Goal: Navigation & Orientation: Find specific page/section

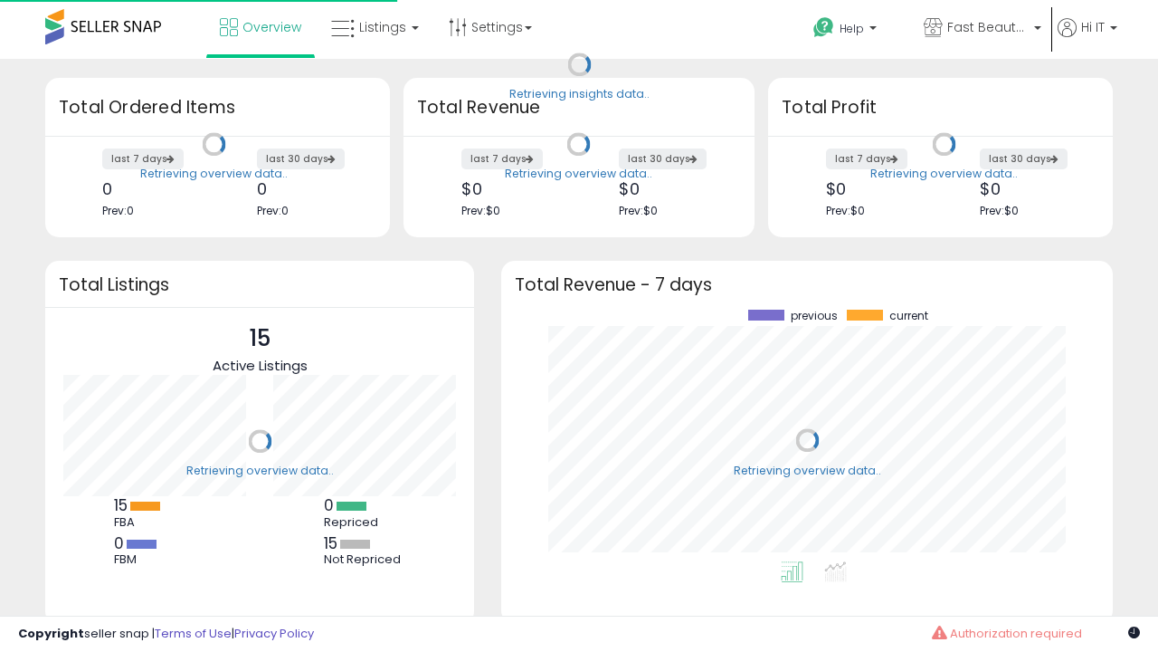
scroll to position [252, 576]
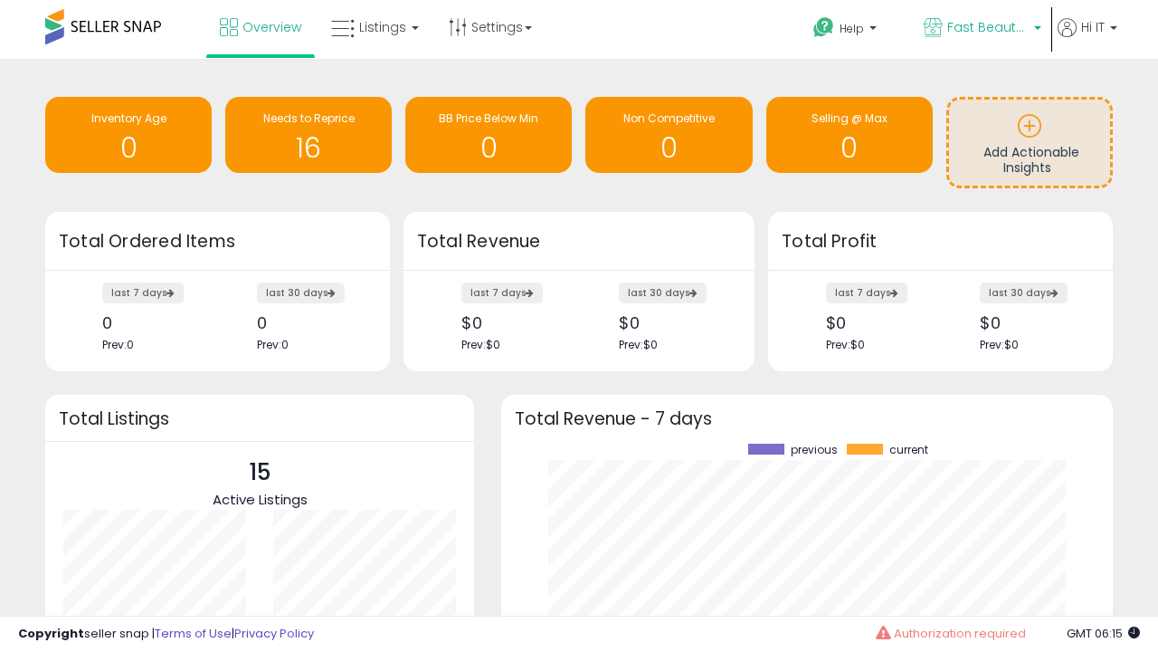
click at [981, 29] on span "Fast Beauty ([GEOGRAPHIC_DATA])" at bounding box center [987, 27] width 81 height 18
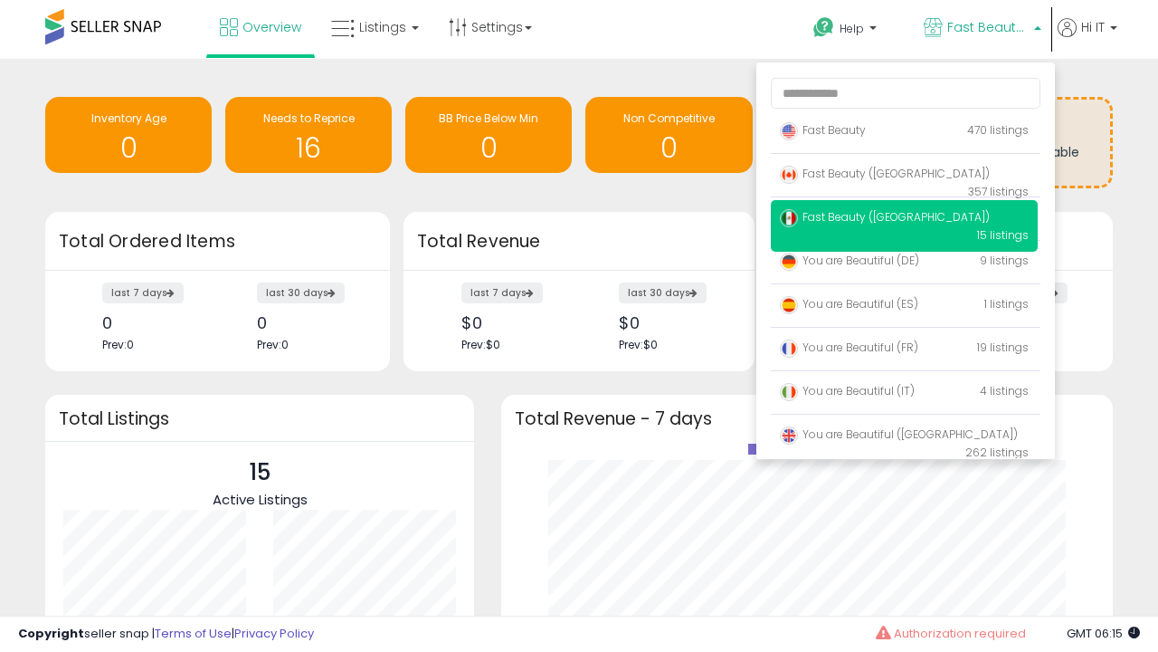
click at [904, 176] on span "Fast Beauty ([GEOGRAPHIC_DATA])" at bounding box center [885, 173] width 210 height 15
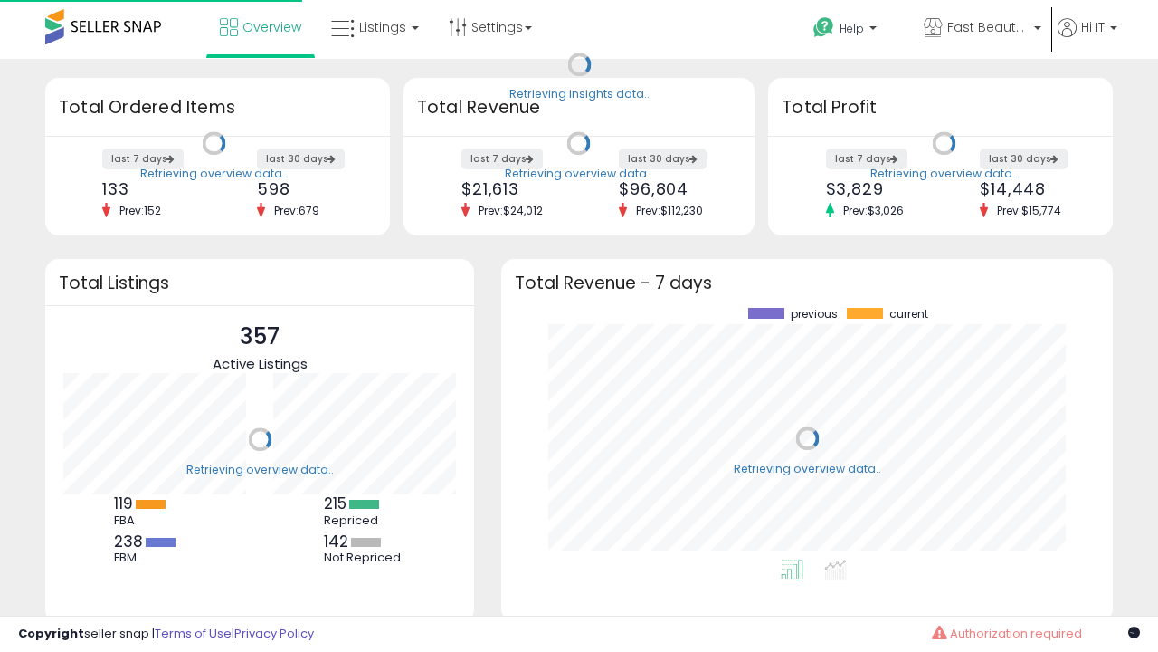
scroll to position [252, 576]
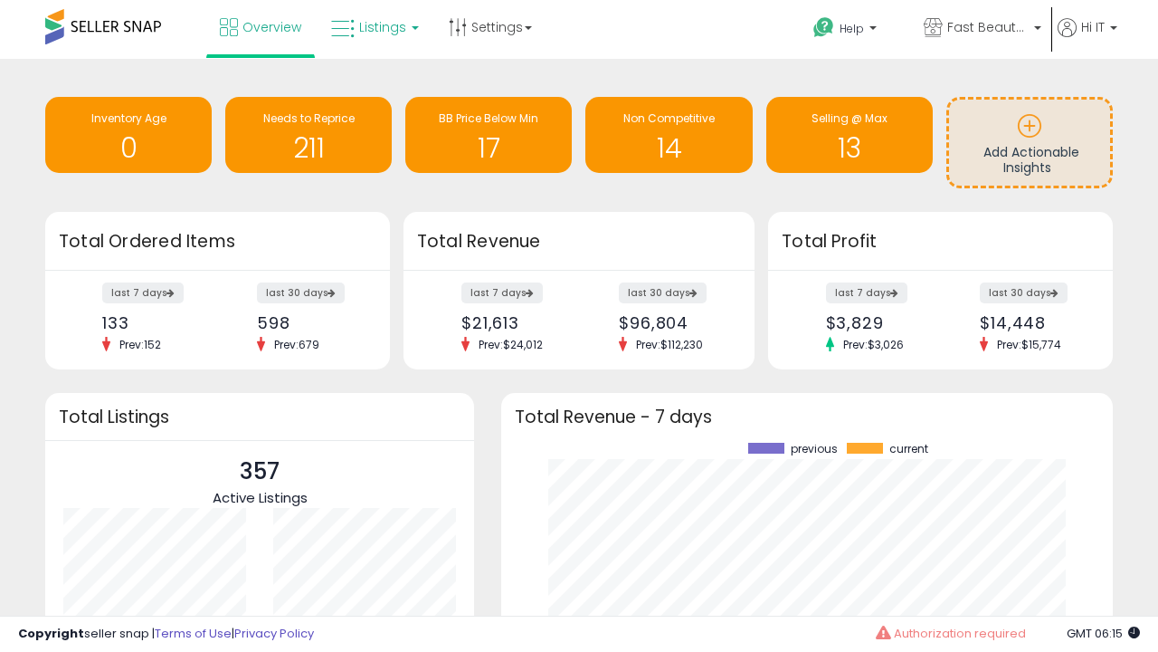
click at [373, 27] on span "Listings" at bounding box center [382, 27] width 47 height 18
